Goal: Information Seeking & Learning: Learn about a topic

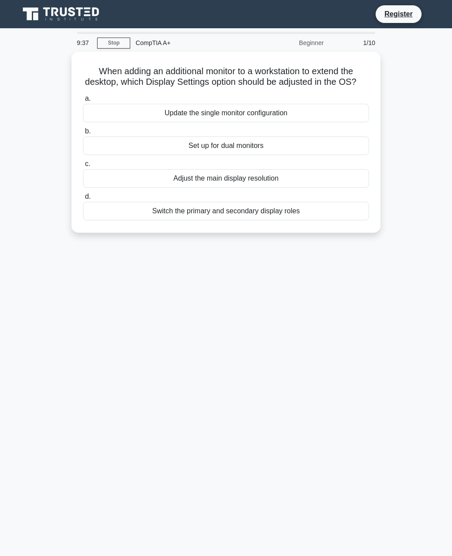
click at [128, 218] on div "Switch the primary and secondary display roles" at bounding box center [226, 211] width 286 height 19
click at [83, 199] on input "d. Switch the primary and secondary display roles" at bounding box center [83, 197] width 0 height 6
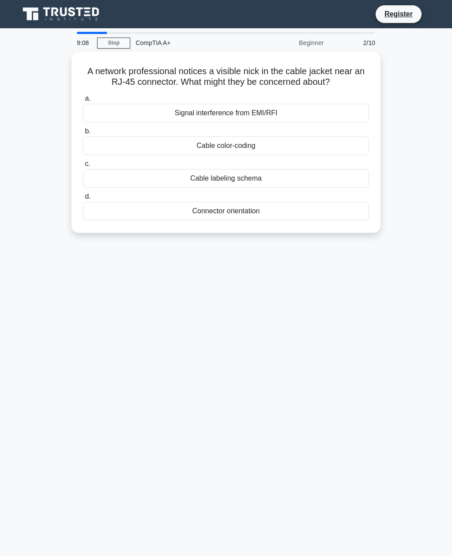
click at [98, 212] on div "Connector orientation" at bounding box center [226, 211] width 286 height 19
click at [83, 199] on input "d. Connector orientation" at bounding box center [83, 197] width 0 height 6
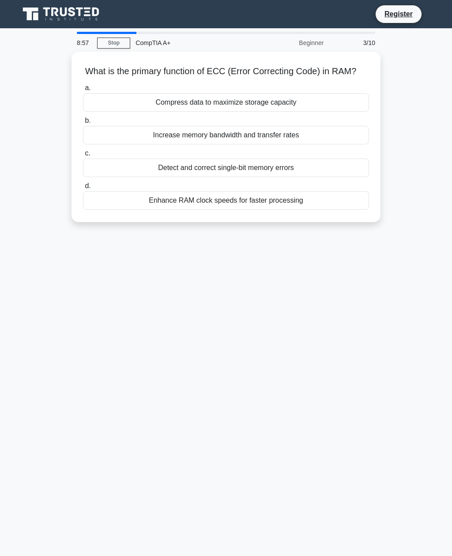
click at [110, 170] on div "Detect and correct single-bit memory errors" at bounding box center [226, 167] width 286 height 19
click at [83, 156] on input "c. Detect and correct single-bit memory errors" at bounding box center [83, 153] width 0 height 6
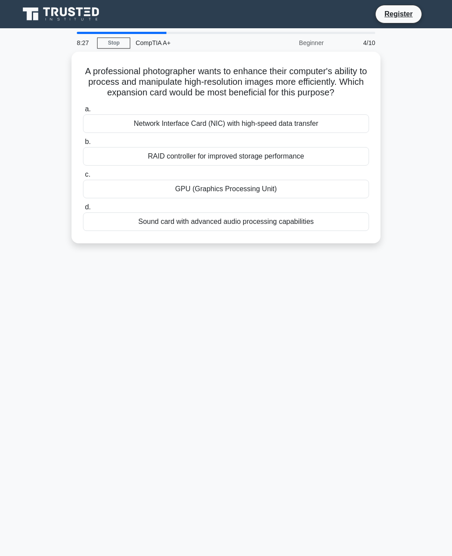
click at [124, 193] on div "GPU (Graphics Processing Unit)" at bounding box center [226, 189] width 286 height 19
click at [83, 177] on input "c. GPU (Graphics Processing Unit)" at bounding box center [83, 175] width 0 height 6
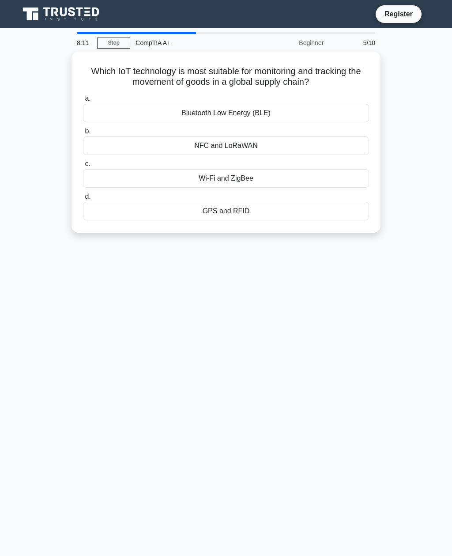
click at [109, 202] on div "GPS and RFID" at bounding box center [226, 211] width 286 height 19
click at [83, 199] on input "d. GPS and RFID" at bounding box center [83, 197] width 0 height 6
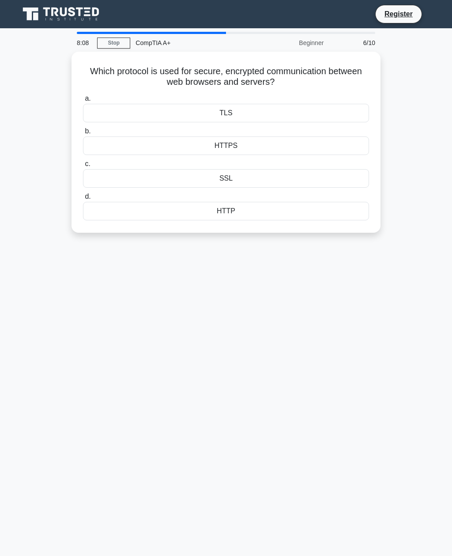
click at [188, 148] on div "HTTPS" at bounding box center [226, 145] width 286 height 19
click at [83, 134] on input "b. HTTPS" at bounding box center [83, 131] width 0 height 6
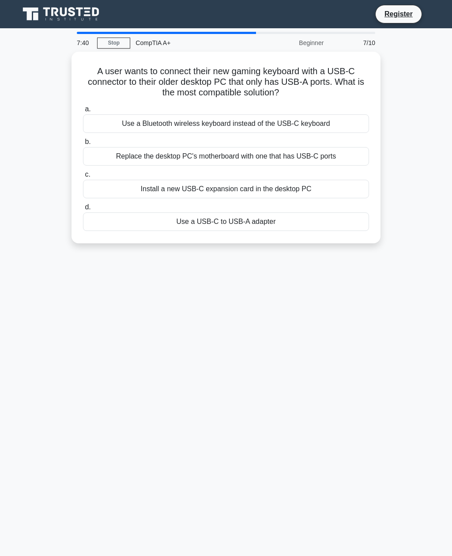
click at [122, 213] on div "Use a USB-C to USB-A adapter" at bounding box center [226, 221] width 286 height 19
click at [83, 210] on input "d. Use a USB-C to USB-A adapter" at bounding box center [83, 207] width 0 height 6
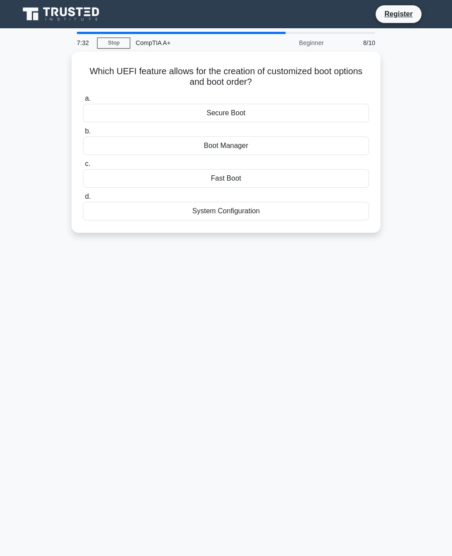
click at [104, 111] on div "Secure Boot" at bounding box center [226, 113] width 286 height 19
click at [83, 102] on input "a. Secure Boot" at bounding box center [83, 99] width 0 height 6
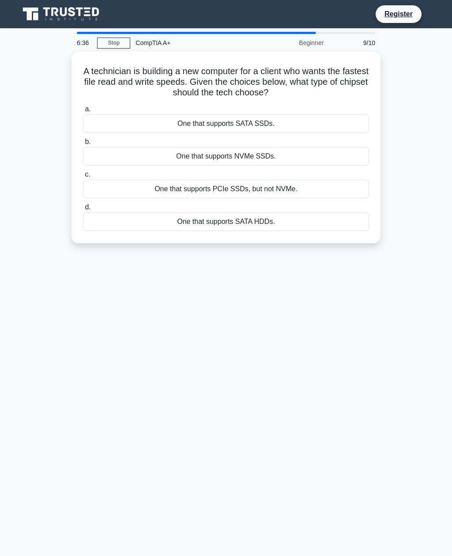
click at [139, 117] on div "One that supports SATA SSDs." at bounding box center [226, 123] width 286 height 19
click at [83, 112] on input "a. One that supports SATA SSDs." at bounding box center [83, 109] width 0 height 6
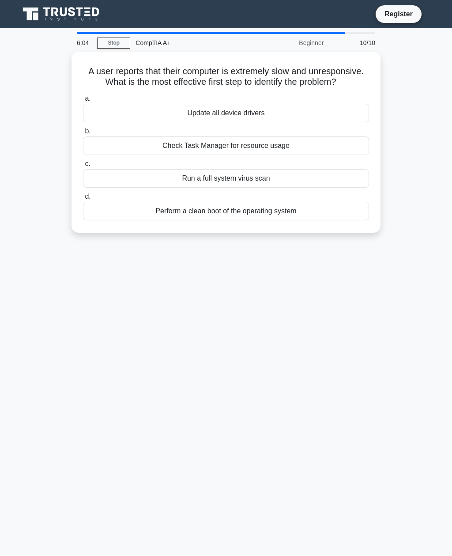
click at [119, 218] on div "Perform a clean boot of the operating system" at bounding box center [226, 211] width 286 height 19
click at [83, 199] on input "d. Perform a clean boot of the operating system" at bounding box center [83, 197] width 0 height 6
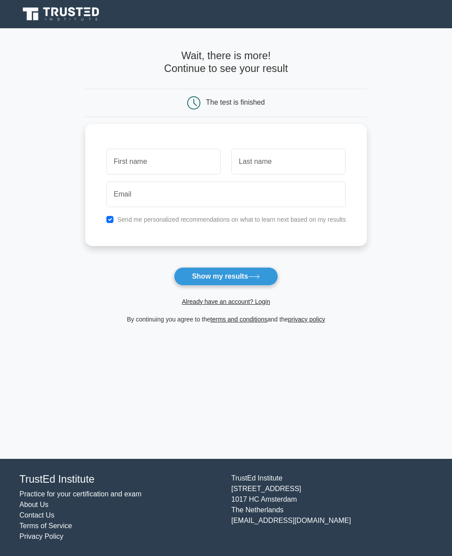
click at [117, 166] on input "text" at bounding box center [163, 162] width 114 height 26
type input "[PERSON_NAME]"
click at [296, 158] on input "text" at bounding box center [288, 162] width 114 height 26
type input "Vadgama"
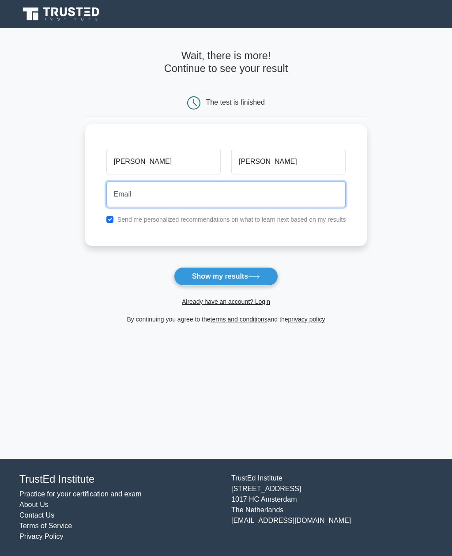
click at [310, 188] on input "email" at bounding box center [226, 194] width 240 height 26
type input "anish884@gmail.com"
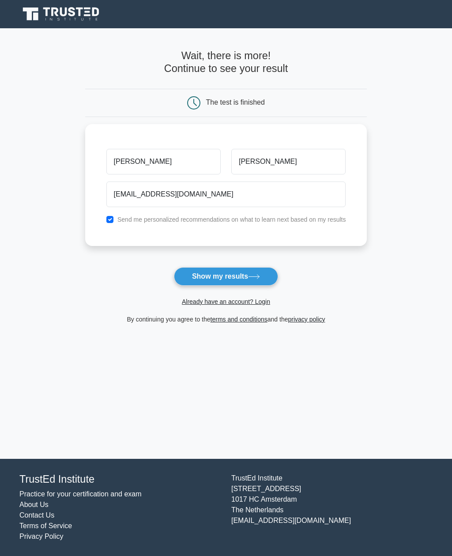
click at [106, 216] on input "checkbox" at bounding box center [109, 219] width 7 height 7
checkbox input "false"
click at [207, 272] on button "Show my results" at bounding box center [226, 276] width 104 height 19
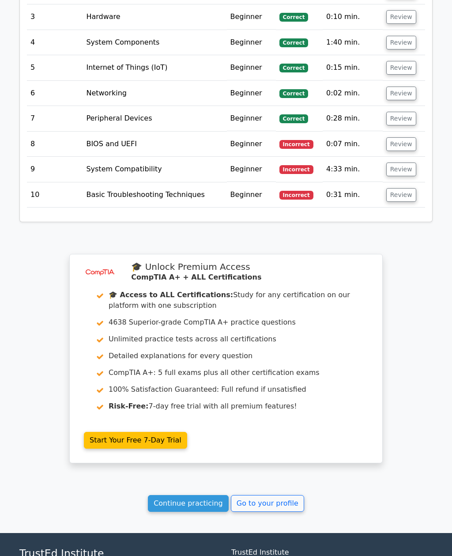
scroll to position [1261, 0]
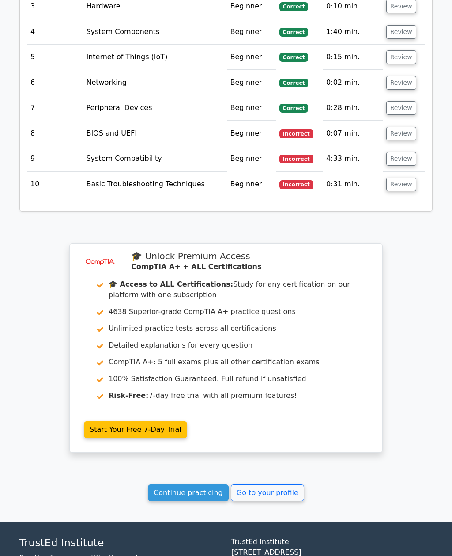
click at [173, 484] on link "Continue practicing" at bounding box center [188, 492] width 81 height 17
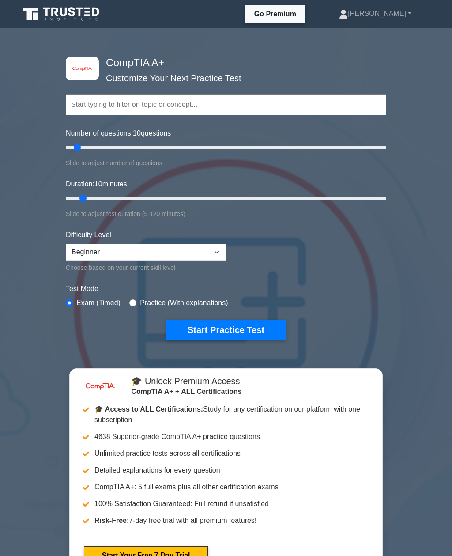
click at [193, 325] on button "Start Practice Test" at bounding box center [225, 330] width 119 height 20
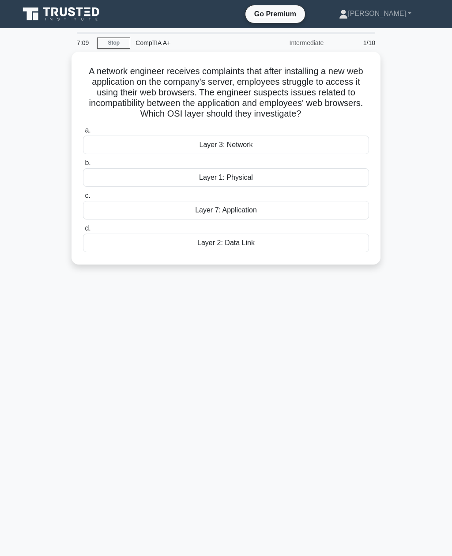
click at [101, 154] on div "Layer 3: Network" at bounding box center [226, 144] width 286 height 19
click at [83, 133] on input "a. Layer 3: Network" at bounding box center [83, 131] width 0 height 6
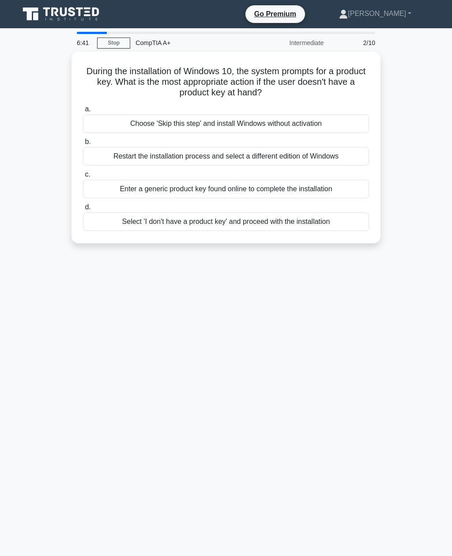
click at [128, 219] on div "Select 'I don't have a product key' and proceed with the installation" at bounding box center [226, 221] width 286 height 19
click at [83, 210] on input "d. Select 'I don't have a product key' and proceed with the installation" at bounding box center [83, 207] width 0 height 6
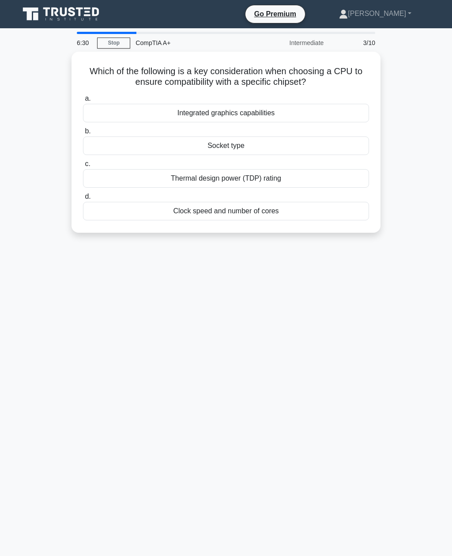
click at [105, 112] on div "Integrated graphics capabilities" at bounding box center [226, 113] width 286 height 19
click at [83, 102] on input "a. Integrated graphics capabilities" at bounding box center [83, 99] width 0 height 6
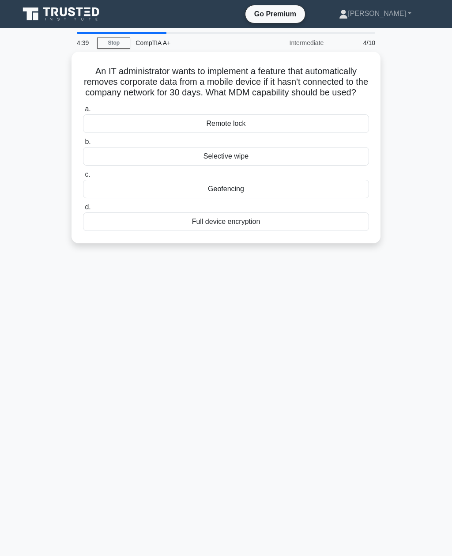
click at [143, 229] on div "Full device encryption" at bounding box center [226, 221] width 286 height 19
click at [83, 210] on input "d. Full device encryption" at bounding box center [83, 207] width 0 height 6
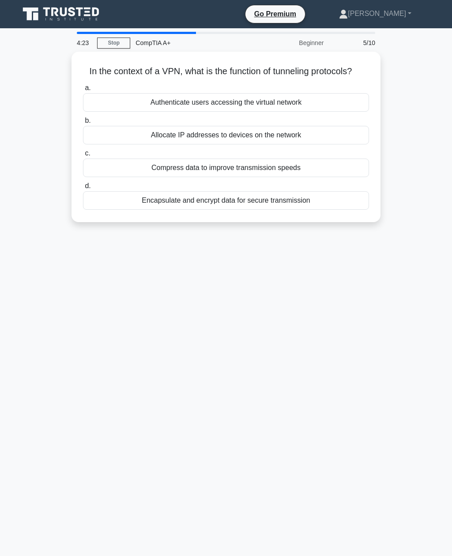
click at [143, 210] on div "Encapsulate and encrypt data for secure transmission" at bounding box center [226, 200] width 286 height 19
click at [83, 189] on input "d. Encapsulate and encrypt data for secure transmission" at bounding box center [83, 186] width 0 height 6
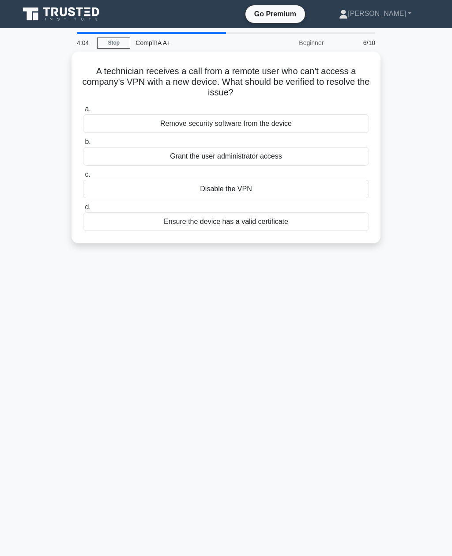
click at [111, 147] on div "Grant the user administrator access" at bounding box center [226, 156] width 286 height 19
click at [83, 145] on input "b. Grant the user administrator access" at bounding box center [83, 142] width 0 height 6
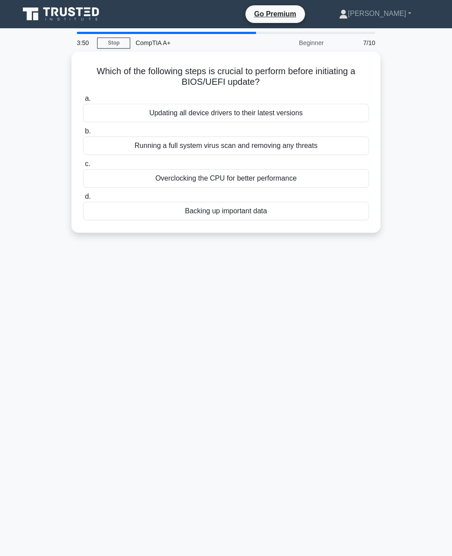
click at [109, 114] on div "Updating all device drivers to their latest versions" at bounding box center [226, 113] width 286 height 19
click at [83, 102] on input "a. Updating all device drivers to their latest versions" at bounding box center [83, 99] width 0 height 6
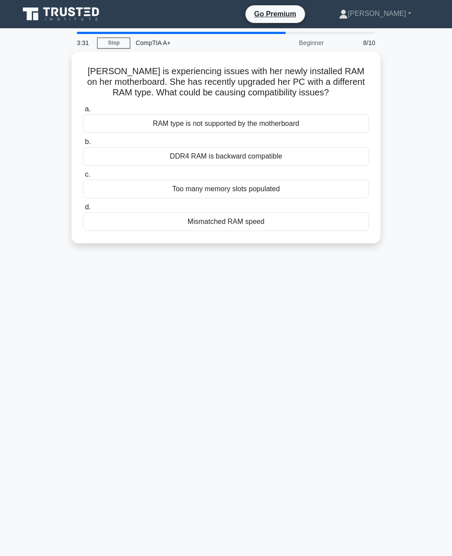
click at [107, 132] on div "RAM type is not supported by the motherboard" at bounding box center [226, 123] width 286 height 19
click at [83, 112] on input "a. RAM type is not supported by the motherboard" at bounding box center [83, 109] width 0 height 6
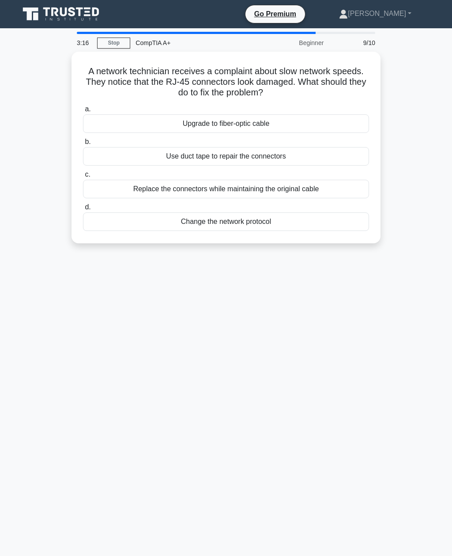
click at [120, 124] on div "Upgrade to fiber-optic cable" at bounding box center [226, 123] width 286 height 19
click at [83, 112] on input "a. Upgrade to fiber-optic cable" at bounding box center [83, 109] width 0 height 6
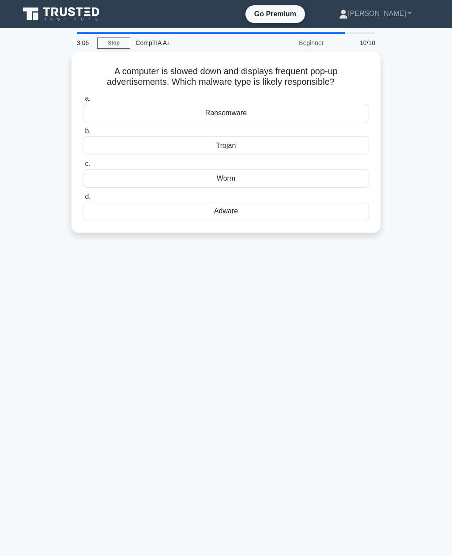
copy h5 "A computer is slowed down and displays frequent pop-up advertisements. Which ma…"
click at [172, 209] on div "Adware" at bounding box center [226, 211] width 286 height 19
click at [83, 199] on input "d. Adware" at bounding box center [83, 197] width 0 height 6
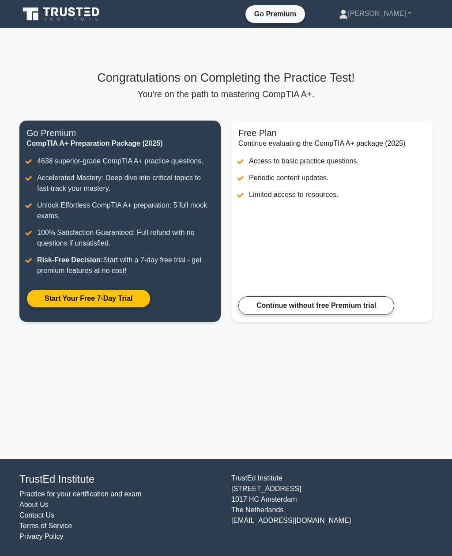
click at [397, 15] on link "[PERSON_NAME]" at bounding box center [375, 14] width 115 height 18
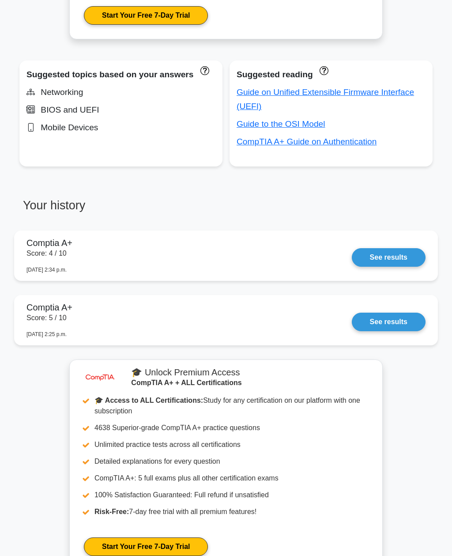
scroll to position [600, 0]
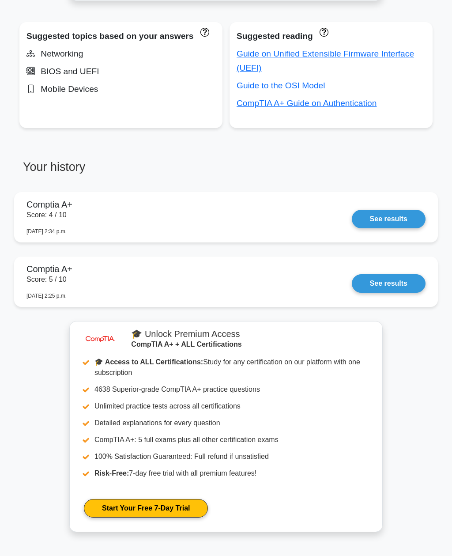
click at [352, 228] on link "See results" at bounding box center [389, 219] width 74 height 19
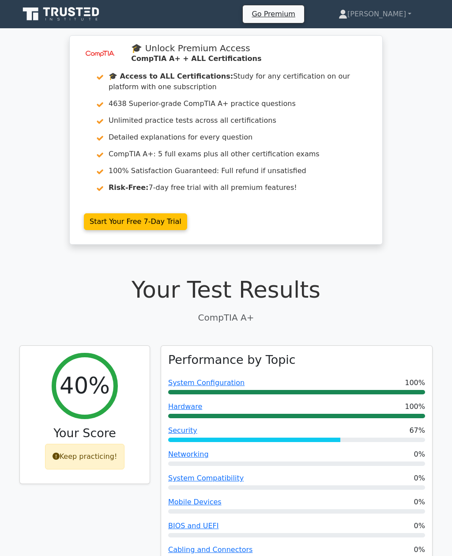
click at [393, 11] on link "[PERSON_NAME]" at bounding box center [374, 14] width 115 height 18
click at [413, 15] on link "[PERSON_NAME]" at bounding box center [374, 14] width 115 height 18
click at [400, 16] on link "[PERSON_NAME]" at bounding box center [374, 14] width 115 height 18
click at [397, 15] on link "[PERSON_NAME]" at bounding box center [374, 14] width 115 height 18
click at [415, 13] on link "[PERSON_NAME]" at bounding box center [374, 14] width 115 height 18
